Goal: Check status

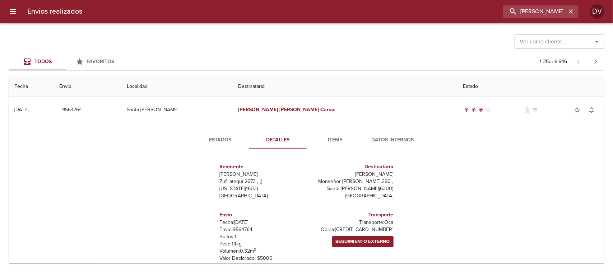
scroll to position [45, 0]
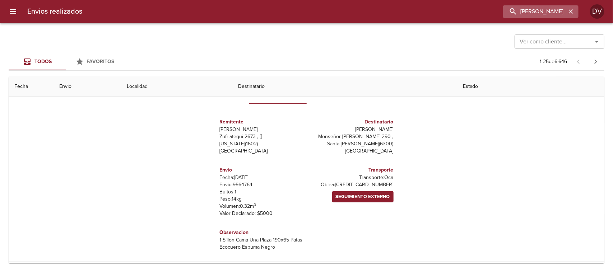
click at [572, 11] on icon "button" at bounding box center [571, 11] width 4 height 4
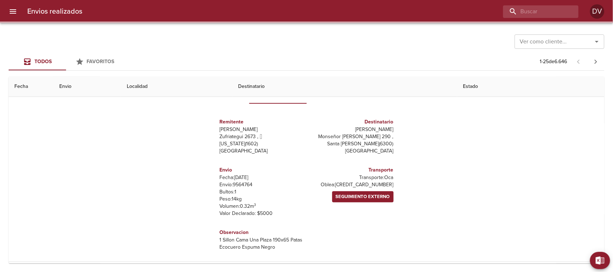
click at [564, 41] on input "Ver como cliente..." at bounding box center [549, 42] width 64 height 10
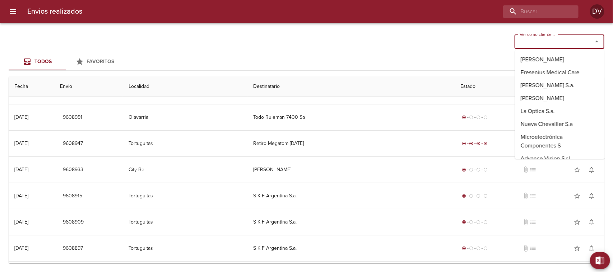
scroll to position [0, 0]
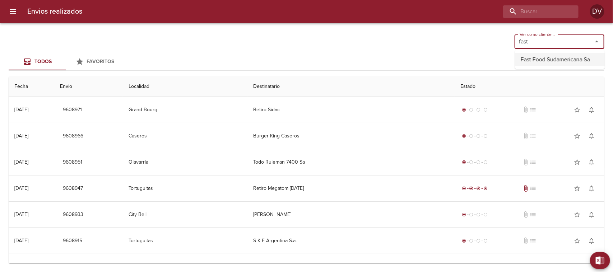
click at [549, 60] on li "Fast Food Sudamericana Sa" at bounding box center [560, 59] width 90 height 13
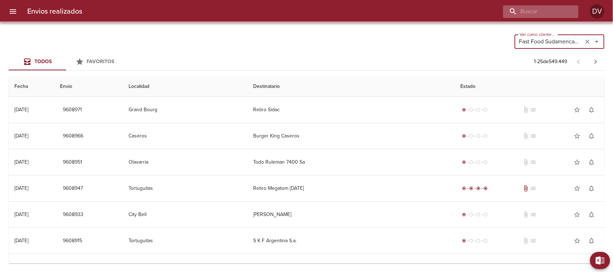
type input "Fast Food Sudamericana Sa"
click at [534, 14] on input "buscar" at bounding box center [521, 11] width 92 height 13
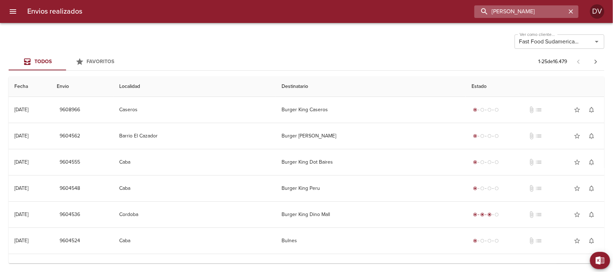
type input "[PERSON_NAME]"
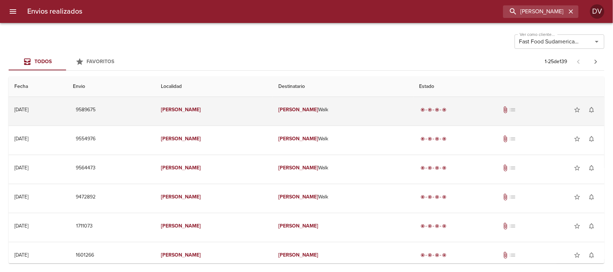
click at [155, 115] on td "9589675" at bounding box center [111, 110] width 88 height 26
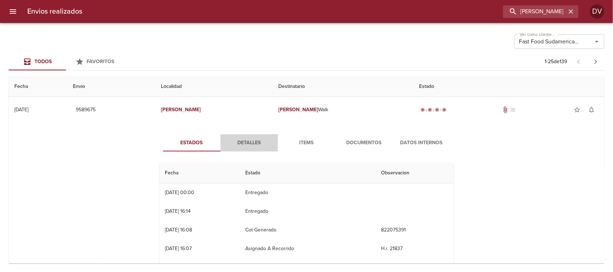
click at [241, 144] on span "Detalles" at bounding box center [249, 143] width 49 height 9
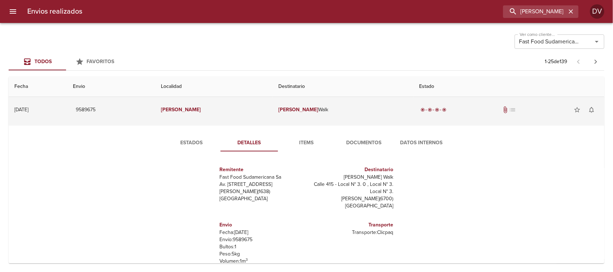
click at [67, 111] on td "[DATE] [DATE]" at bounding box center [38, 110] width 59 height 26
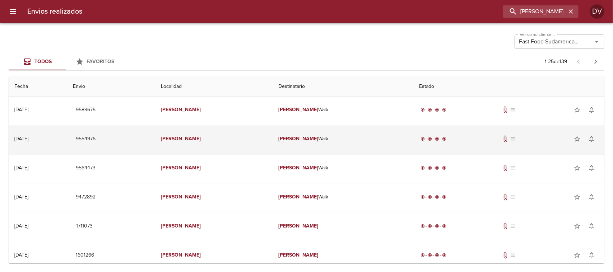
click at [67, 137] on td "[DATE] [DATE]" at bounding box center [38, 139] width 59 height 26
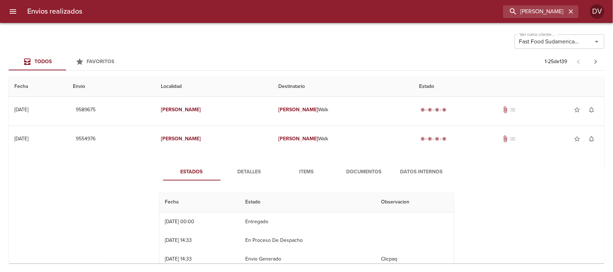
click at [250, 169] on span "Detalles" at bounding box center [249, 172] width 49 height 9
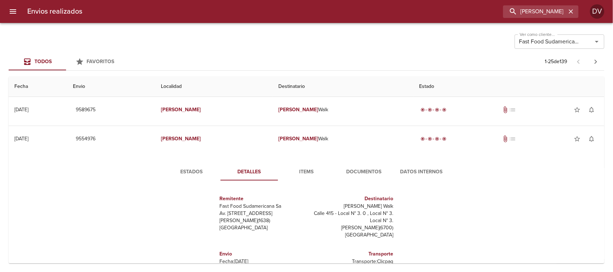
click at [349, 168] on span "Documentos" at bounding box center [364, 172] width 49 height 9
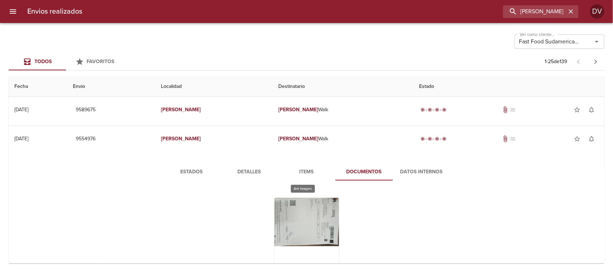
click at [293, 222] on div "Tabla de envíos del cliente" at bounding box center [306, 243] width 65 height 90
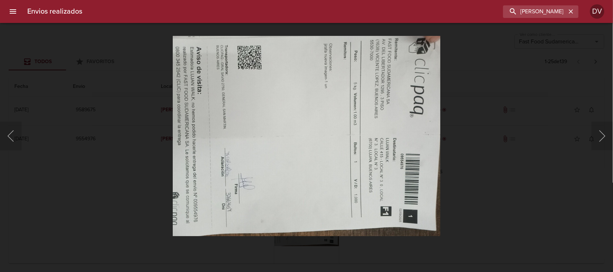
click at [175, 132] on img "Lightbox" at bounding box center [307, 136] width 268 height 201
click at [550, 87] on div "Lightbox" at bounding box center [306, 136] width 613 height 272
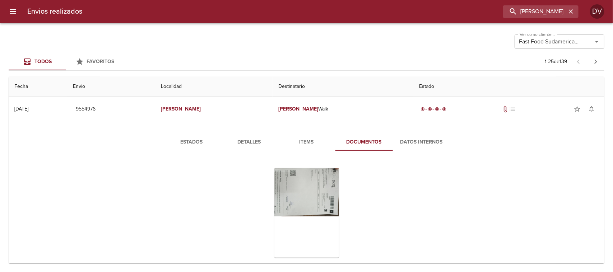
scroll to position [90, 0]
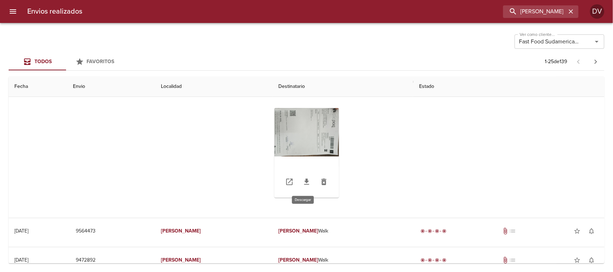
click at [304, 183] on icon "Tabla de envíos del cliente" at bounding box center [306, 182] width 5 height 6
